Goal: Task Accomplishment & Management: Manage account settings

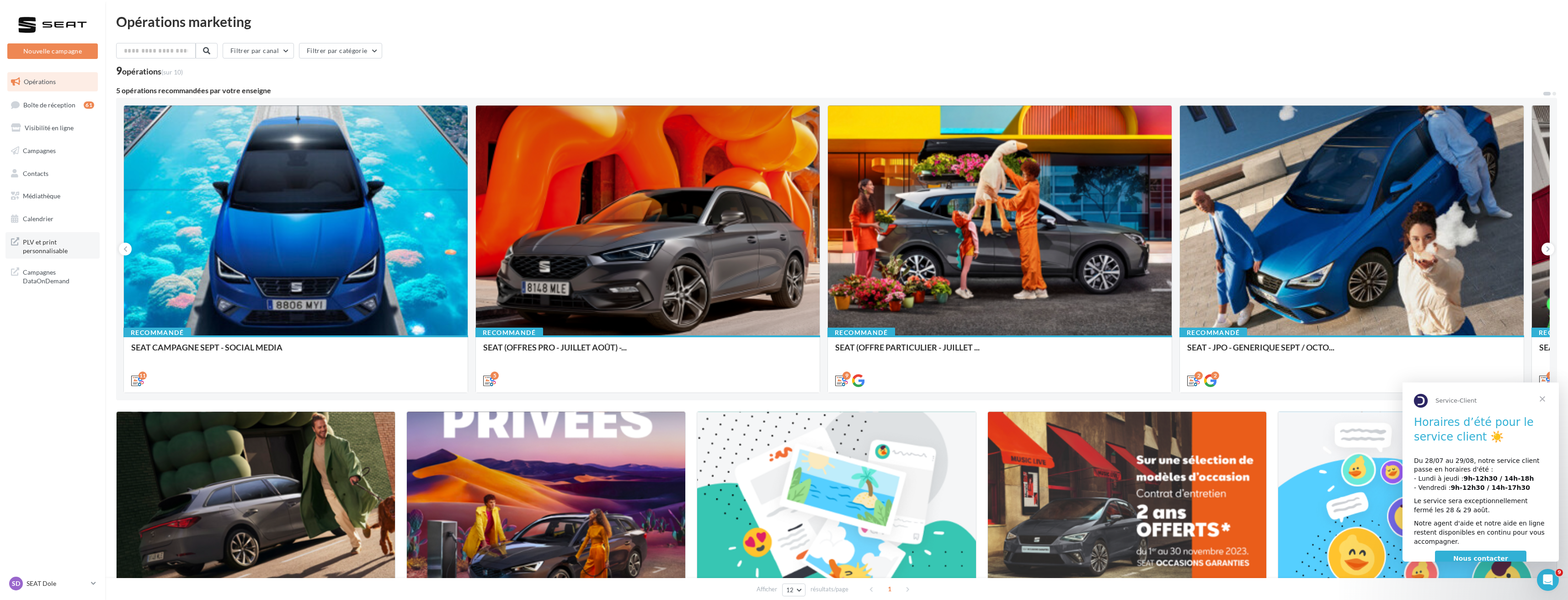
click at [30, 248] on span "PLV et print personnalisable" at bounding box center [58, 246] width 72 height 20
click at [65, 583] on p "SEAT Dole" at bounding box center [57, 583] width 61 height 9
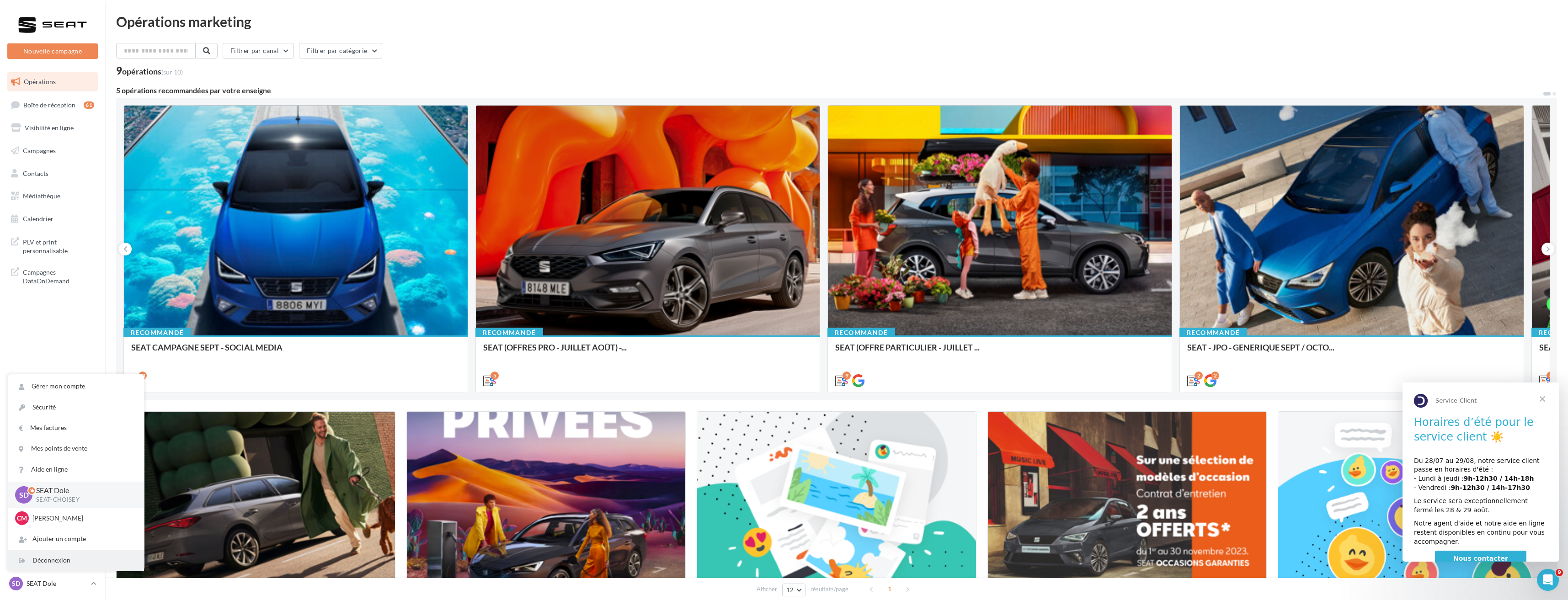
click at [58, 560] on div "Déconnexion" at bounding box center [76, 560] width 136 height 21
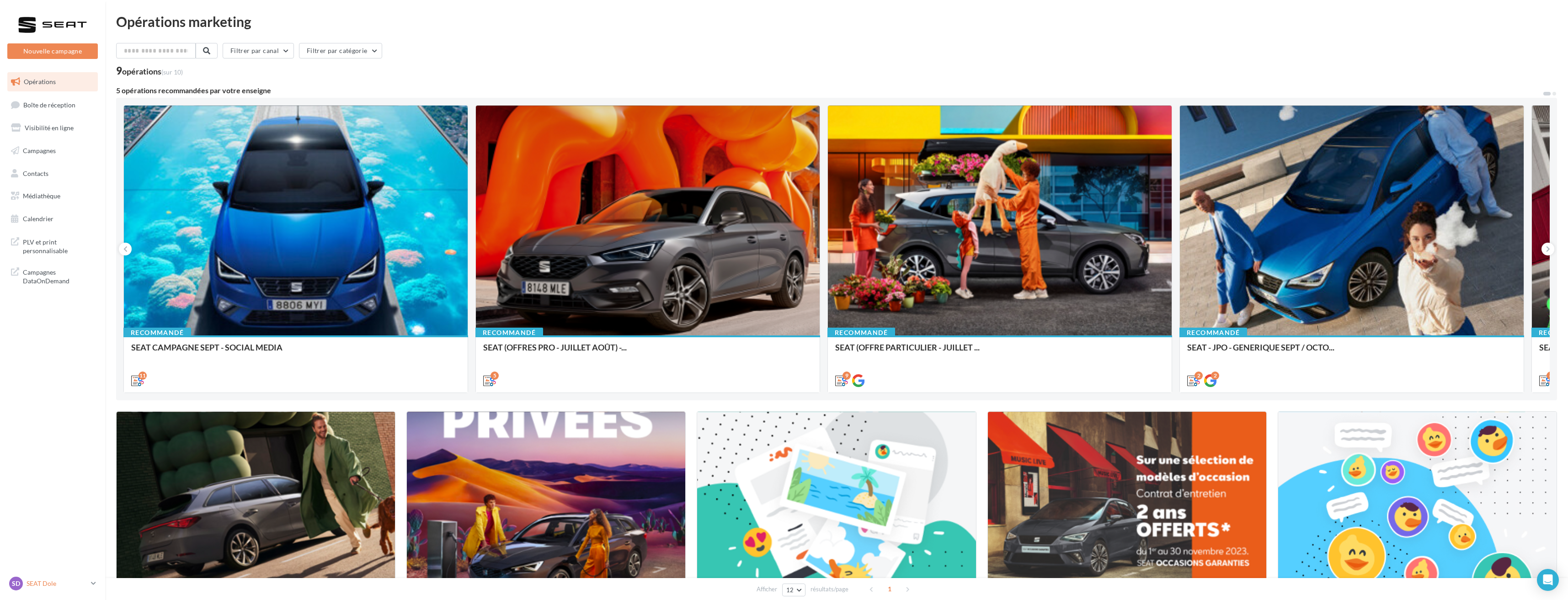
click at [69, 580] on p "SEAT Dole" at bounding box center [57, 583] width 61 height 9
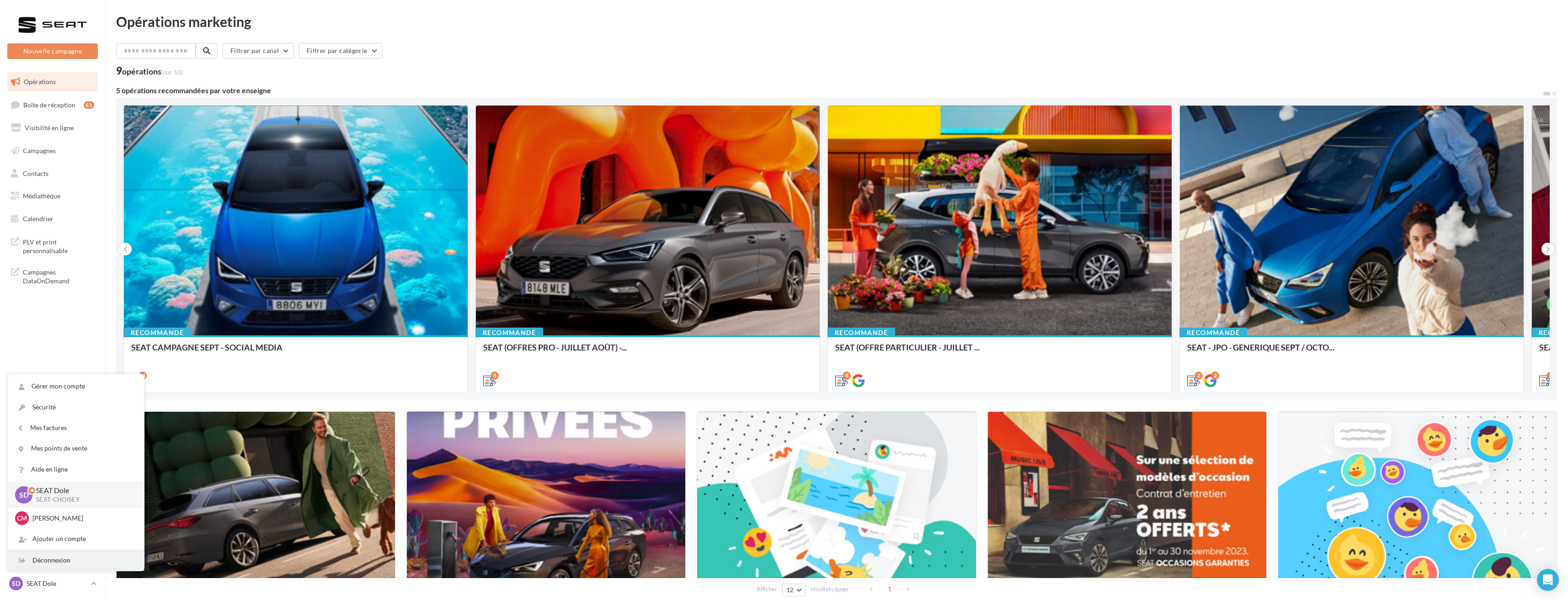
click at [51, 563] on div "Déconnexion" at bounding box center [76, 560] width 136 height 21
